Goal: Information Seeking & Learning: Learn about a topic

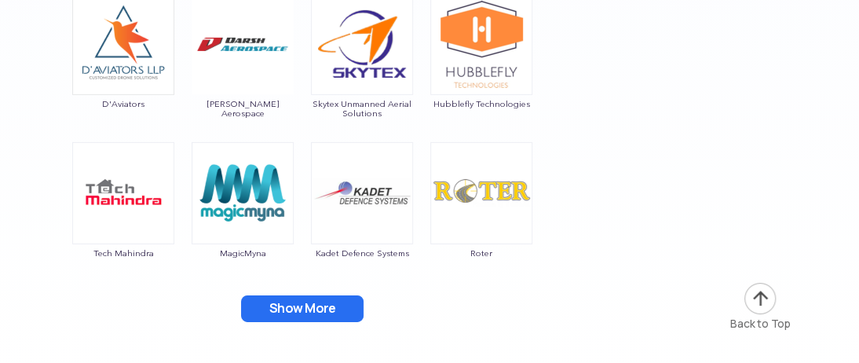
scroll to position [2588, 0]
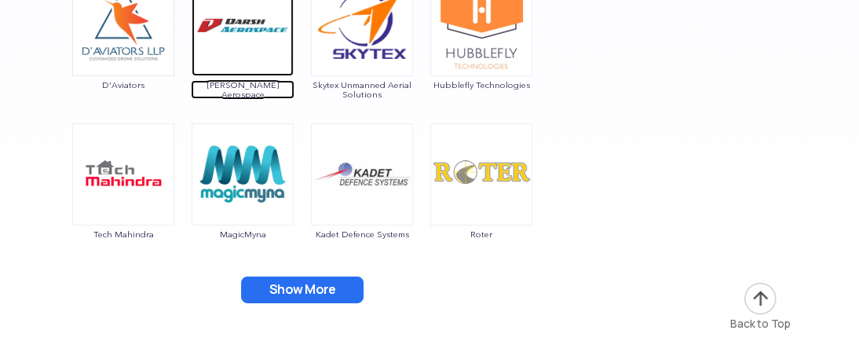
click at [221, 28] on img at bounding box center [242, 25] width 102 height 102
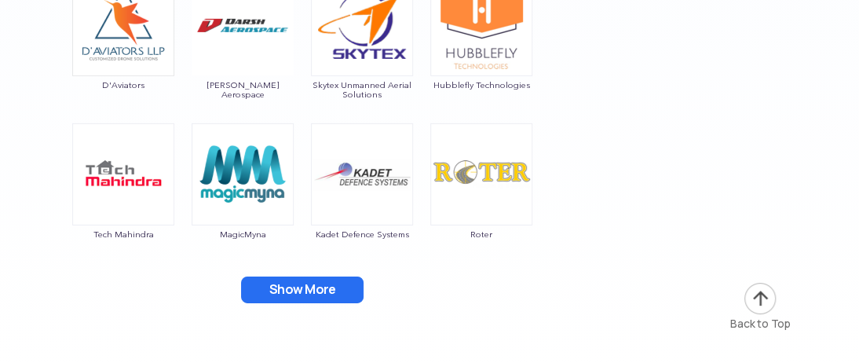
click at [323, 290] on button "Show More" at bounding box center [302, 289] width 122 height 27
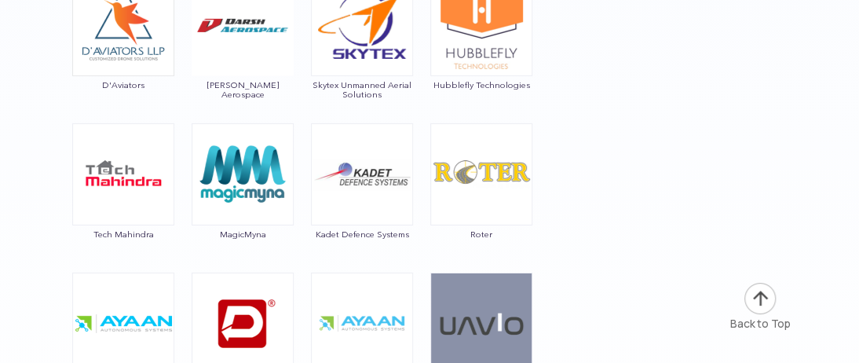
scroll to position [2742, 0]
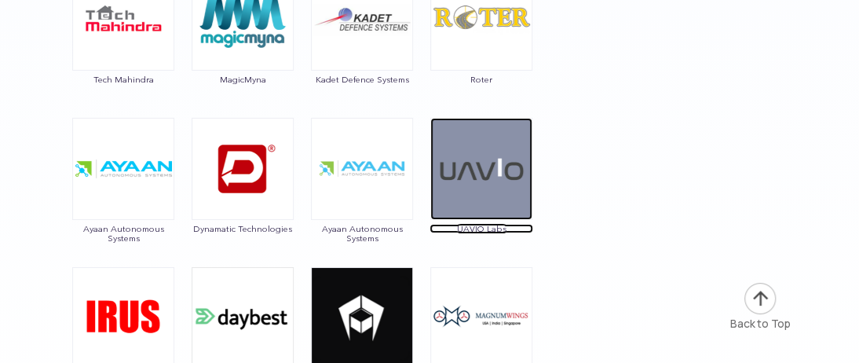
click at [468, 183] on img at bounding box center [481, 169] width 102 height 102
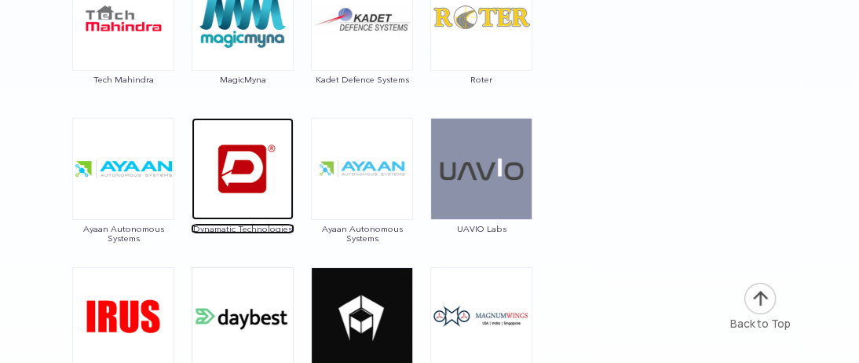
click at [247, 161] on img at bounding box center [242, 169] width 102 height 102
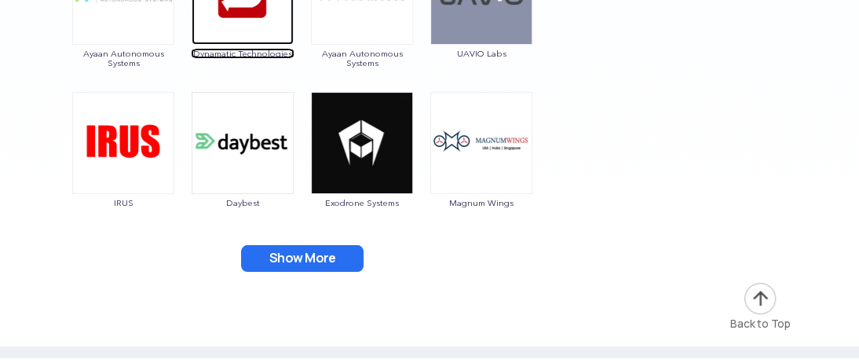
scroll to position [2918, 0]
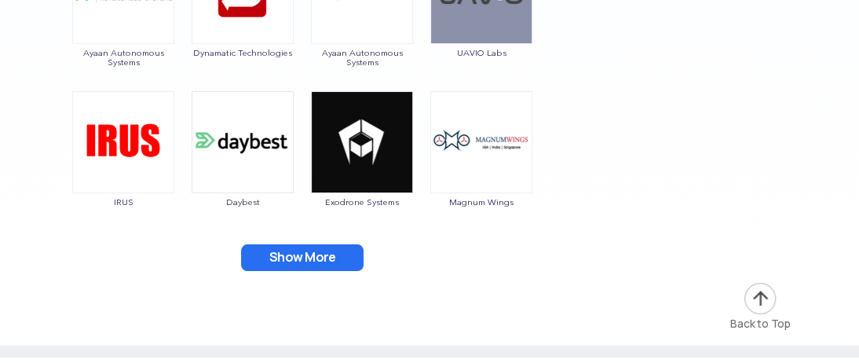
click at [330, 246] on button "Show More" at bounding box center [302, 257] width 122 height 27
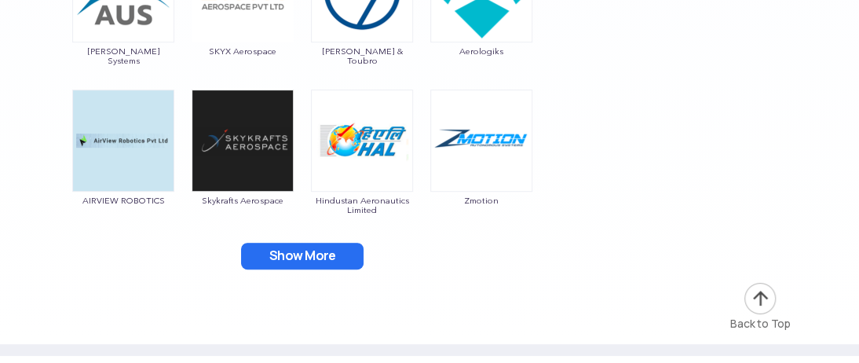
scroll to position [3219, 0]
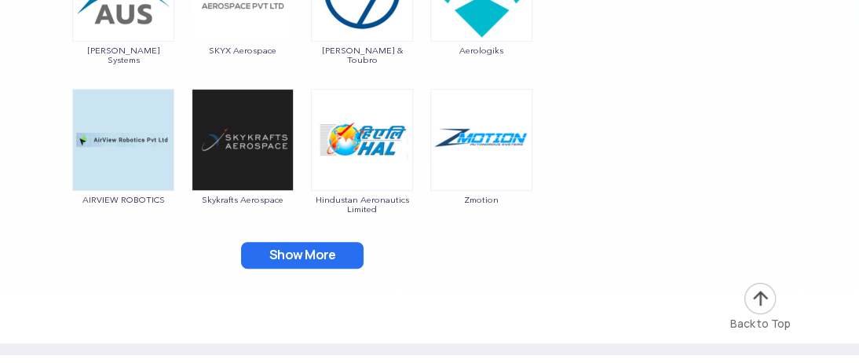
click at [330, 246] on button "Show More" at bounding box center [302, 255] width 122 height 27
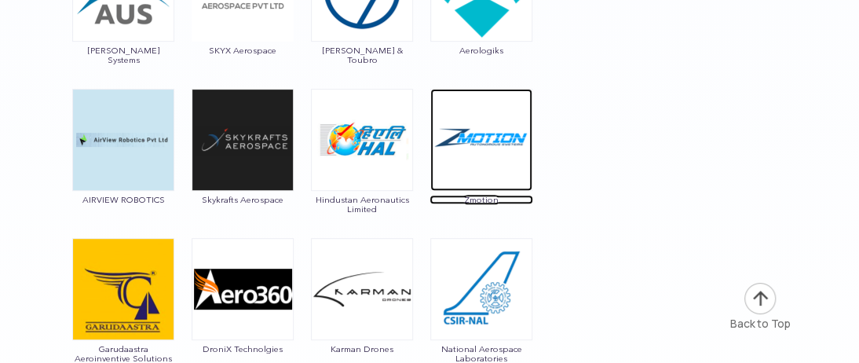
click at [484, 148] on img at bounding box center [481, 140] width 102 height 102
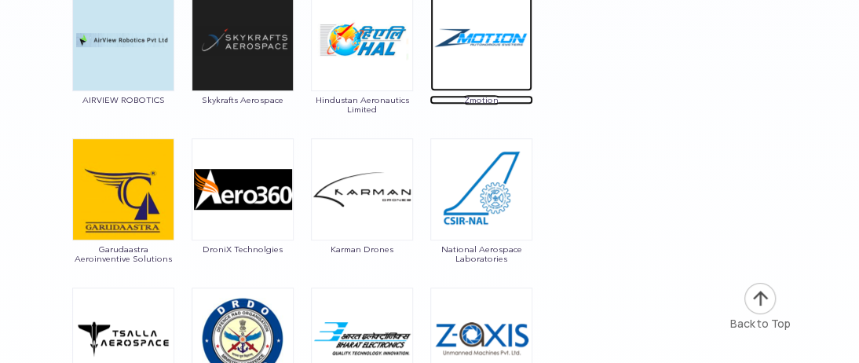
scroll to position [3467, 0]
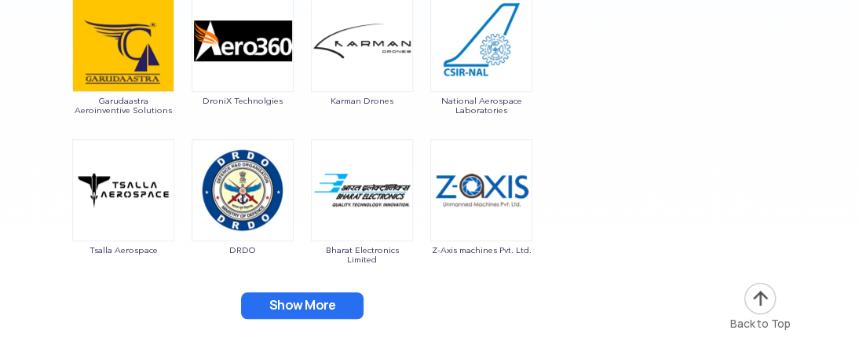
click at [294, 302] on button "Show More" at bounding box center [302, 305] width 122 height 27
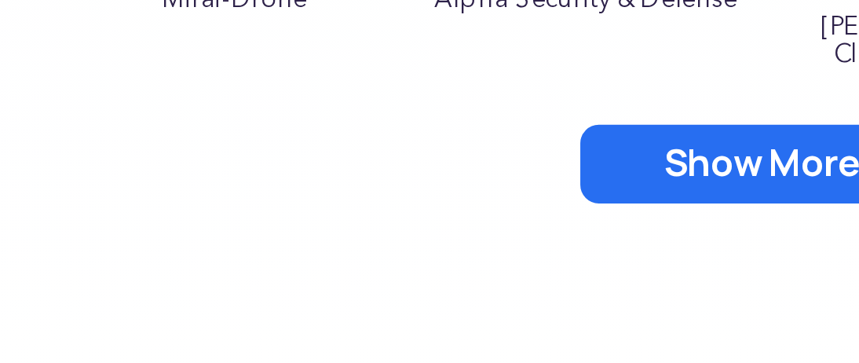
scroll to position [3777, 0]
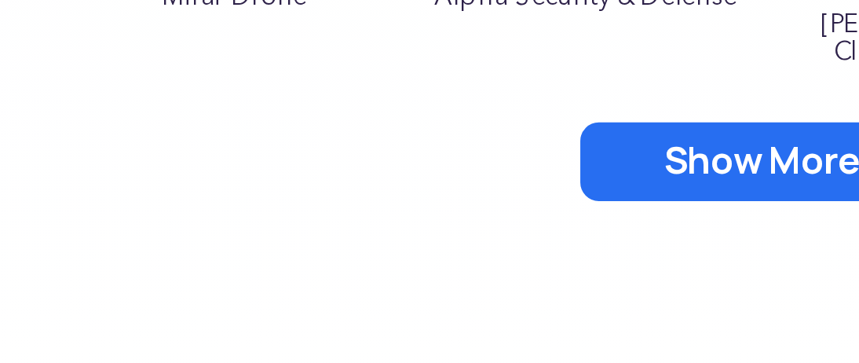
click at [245, 294] on button "Show More" at bounding box center [302, 294] width 122 height 27
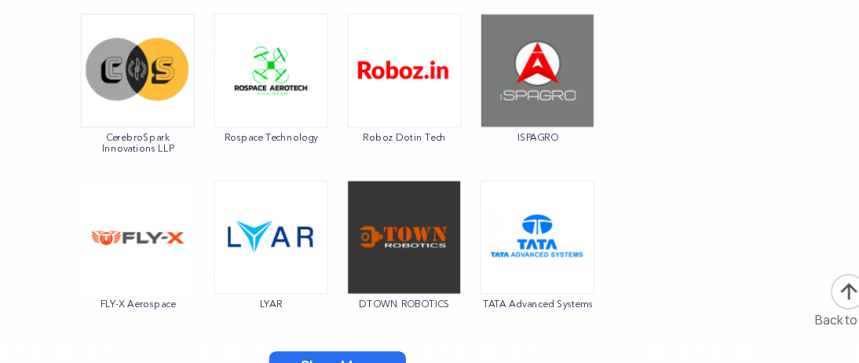
scroll to position [4005, 0]
